Goal: Go to known website: Access a specific website the user already knows

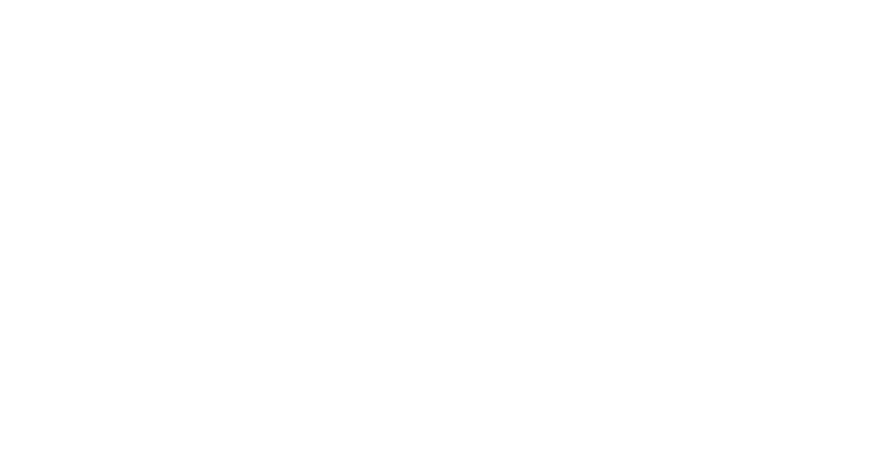
click at [868, 12] on main at bounding box center [442, 232] width 884 height 464
